Goal: Information Seeking & Learning: Learn about a topic

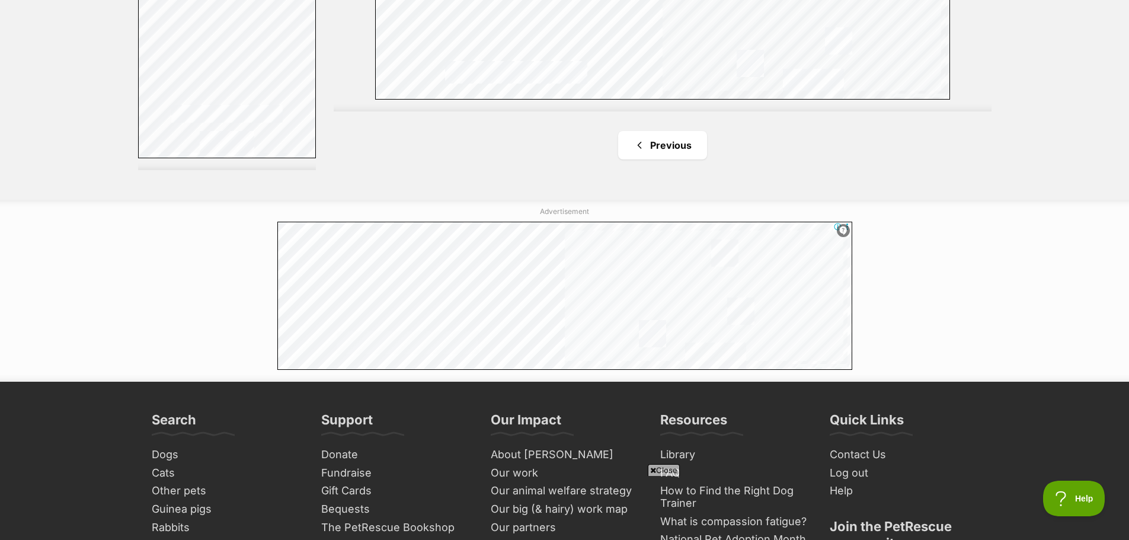
scroll to position [2312, 0]
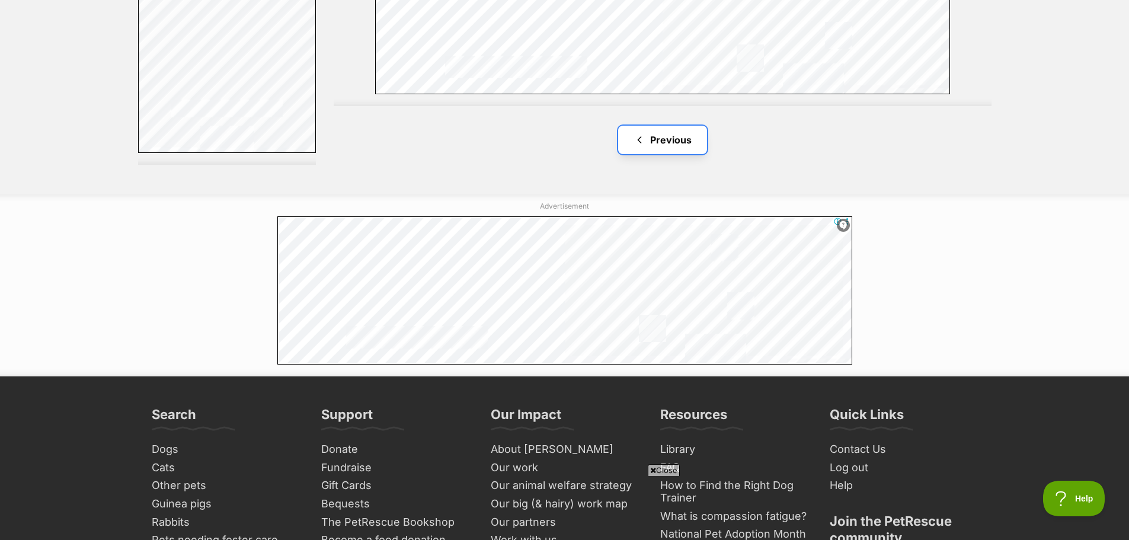
click at [684, 131] on link "Previous" at bounding box center [662, 140] width 89 height 28
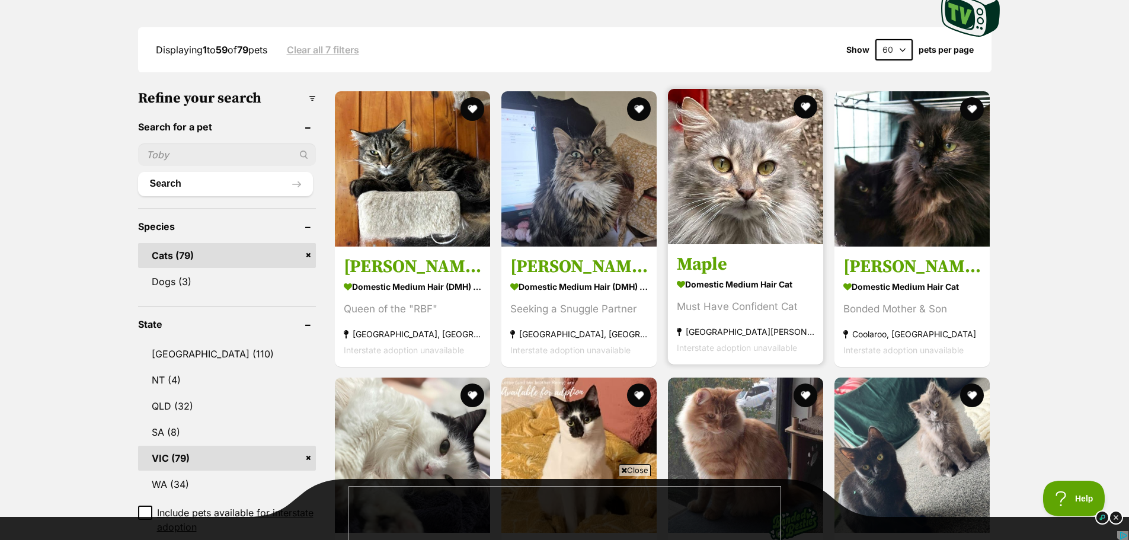
click at [721, 216] on img at bounding box center [745, 166] width 155 height 155
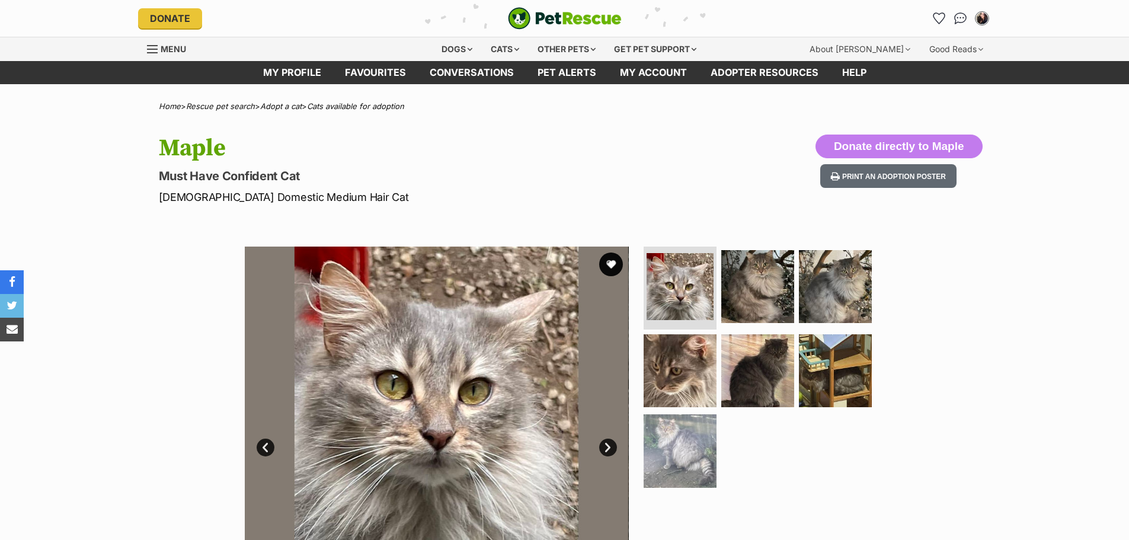
drag, startPoint x: 752, startPoint y: 278, endPoint x: 794, endPoint y: 292, distance: 45.0
click at [752, 279] on img at bounding box center [758, 286] width 73 height 73
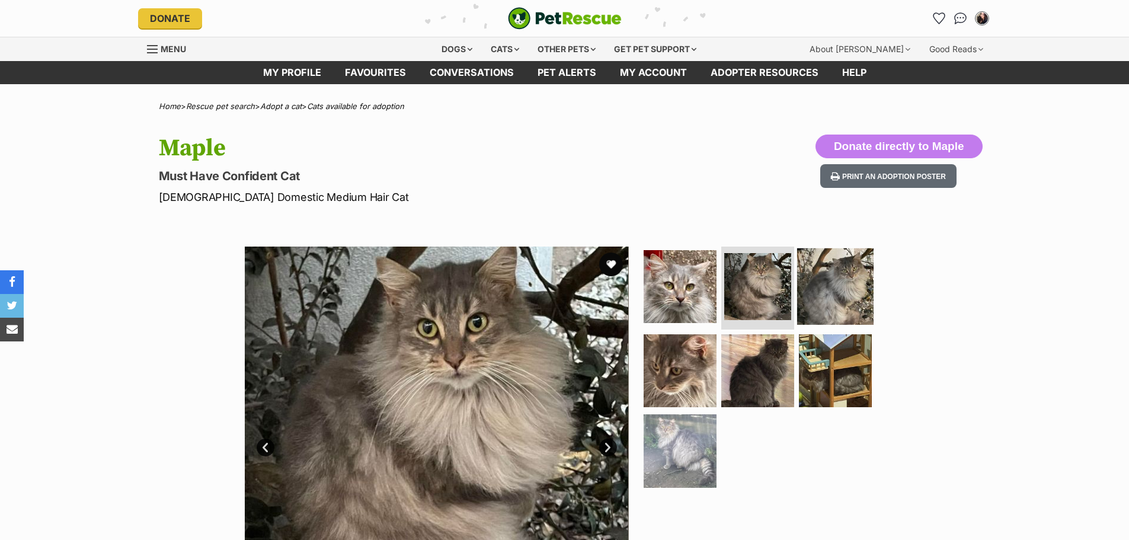
click at [833, 291] on img at bounding box center [835, 286] width 76 height 76
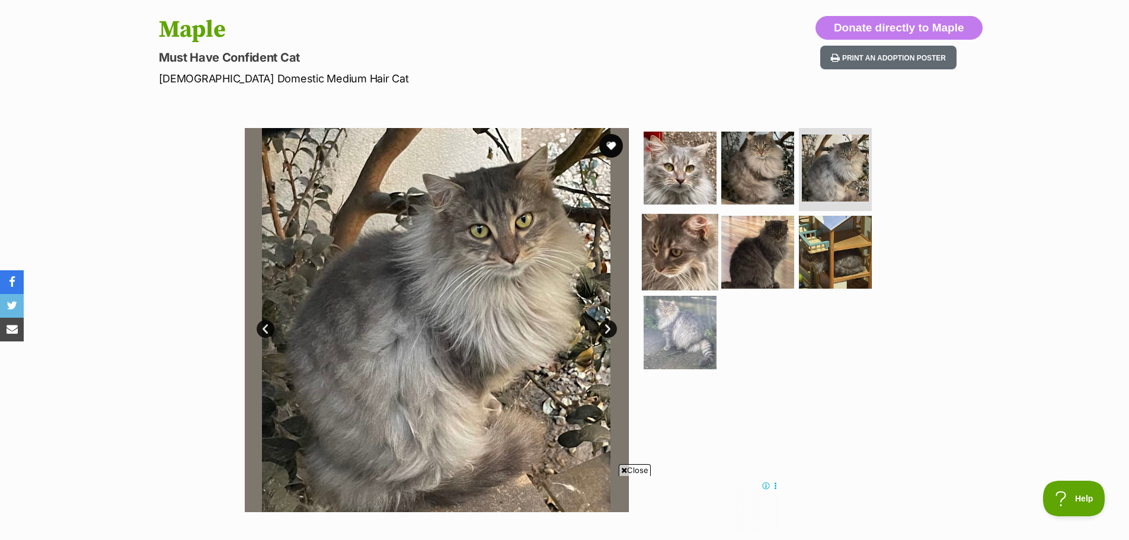
click at [672, 261] on img at bounding box center [680, 251] width 76 height 76
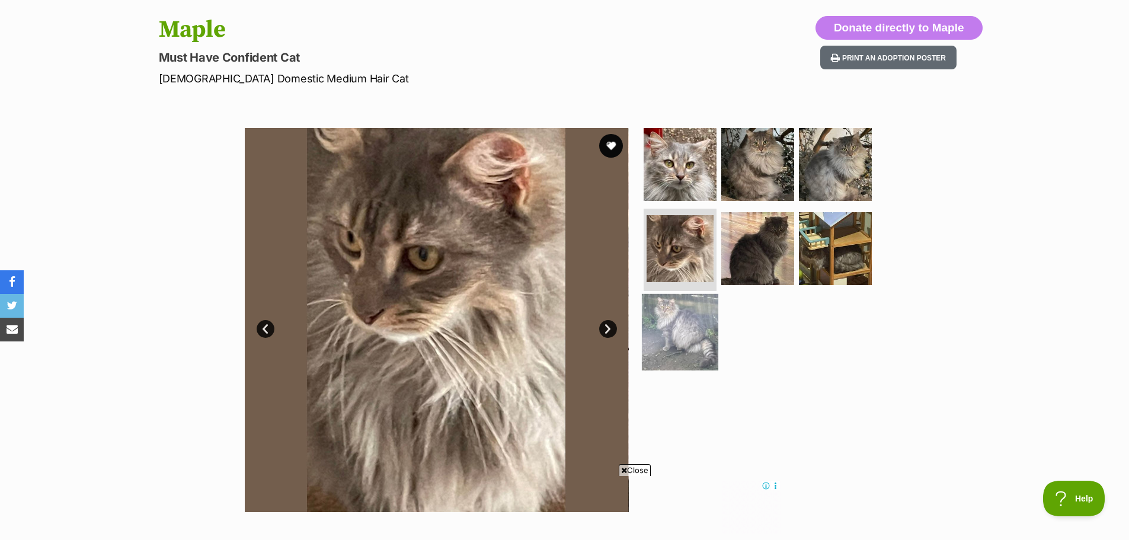
click at [670, 357] on img at bounding box center [680, 332] width 76 height 76
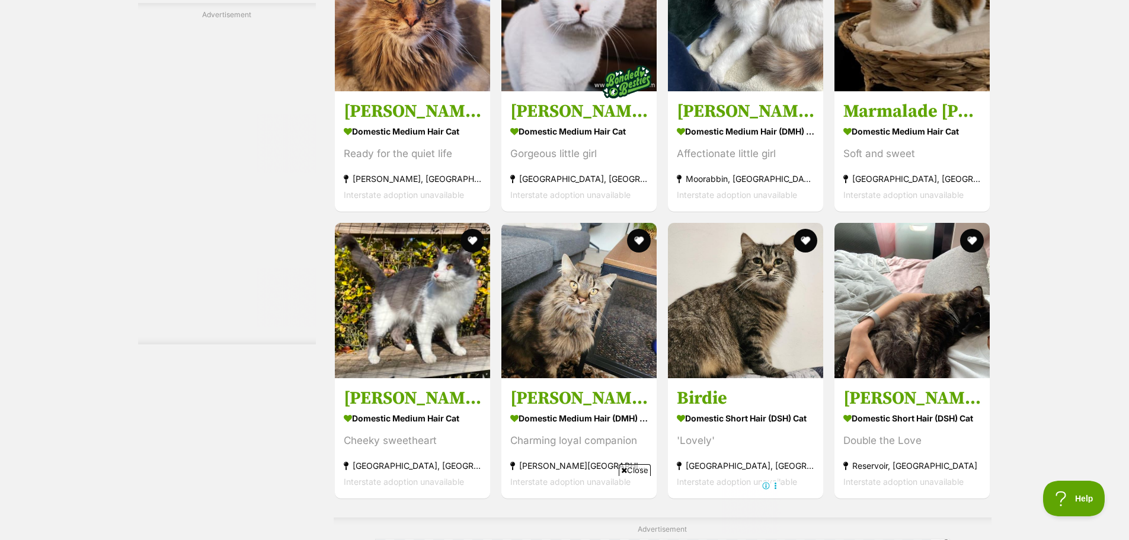
scroll to position [2431, 0]
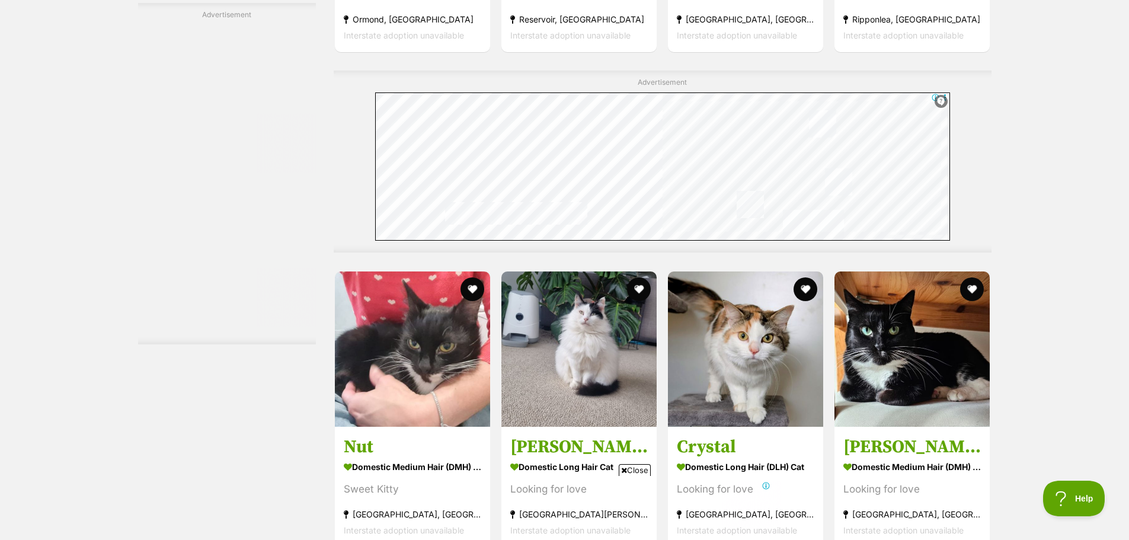
drag, startPoint x: 1051, startPoint y: 276, endPoint x: 1067, endPoint y: 221, distance: 58.2
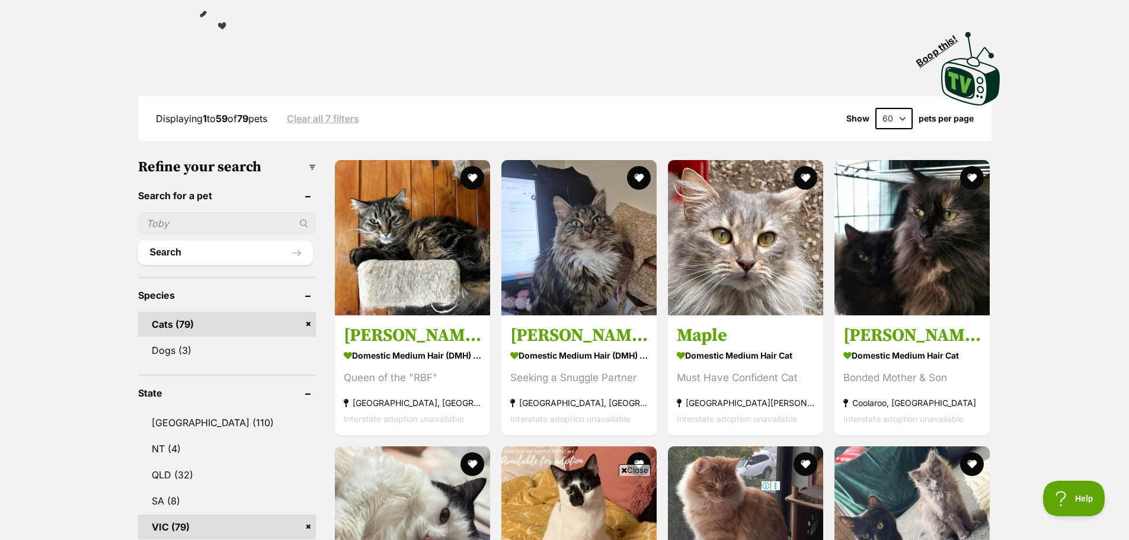
scroll to position [1, 0]
